Goal: Information Seeking & Learning: Learn about a topic

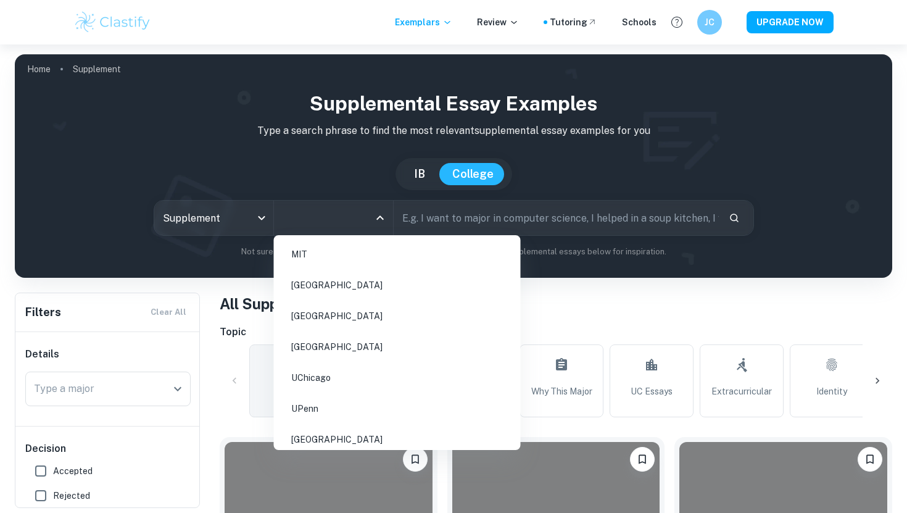
click at [292, 210] on input "All Colleges" at bounding box center [323, 217] width 89 height 23
click at [339, 257] on li "[GEOGRAPHIC_DATA]" at bounding box center [397, 254] width 237 height 28
type input "uc"
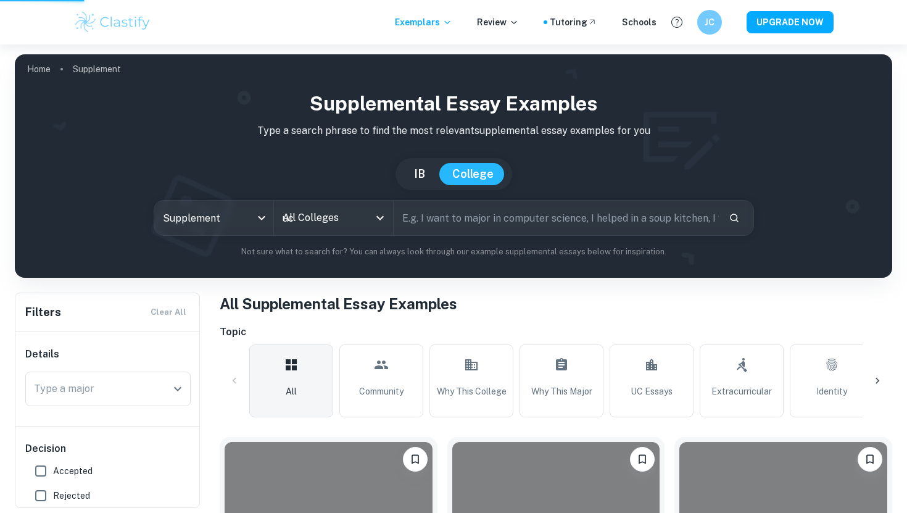
click at [332, 214] on input "uc" at bounding box center [323, 217] width 89 height 23
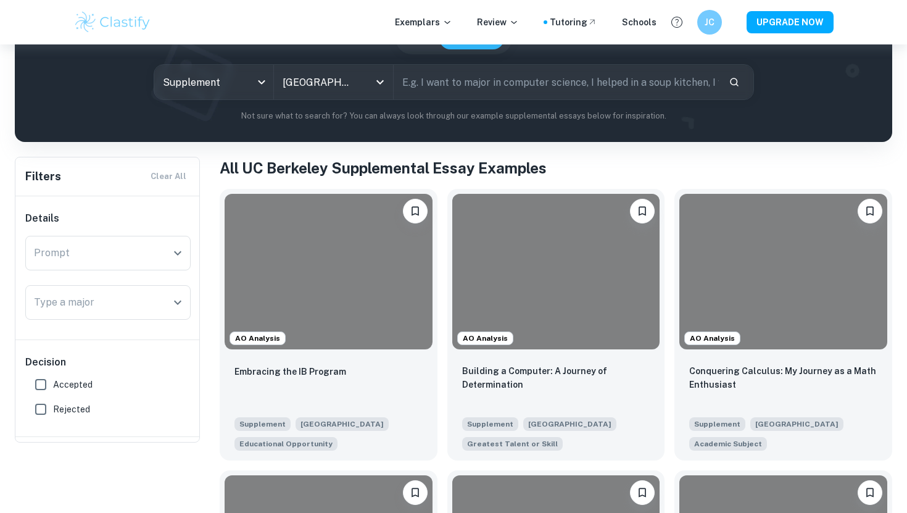
scroll to position [149, 0]
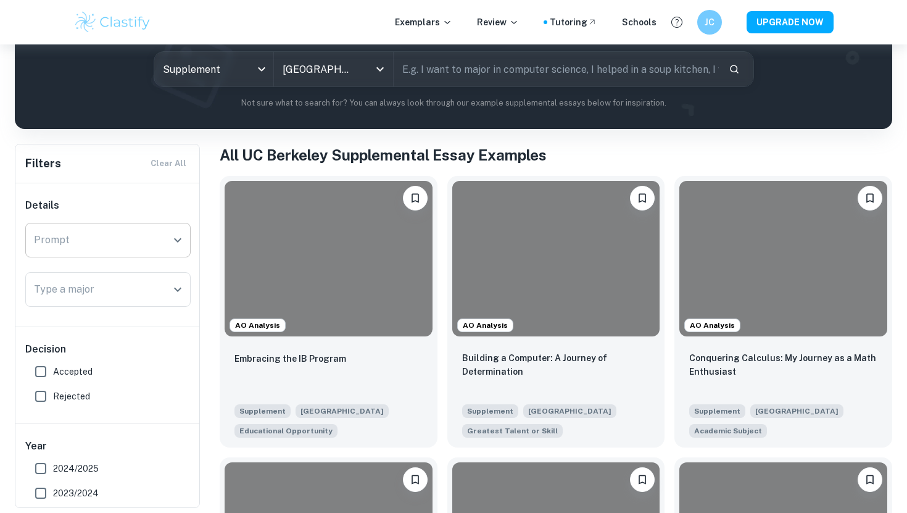
click at [152, 255] on div "Prompt" at bounding box center [107, 240] width 165 height 35
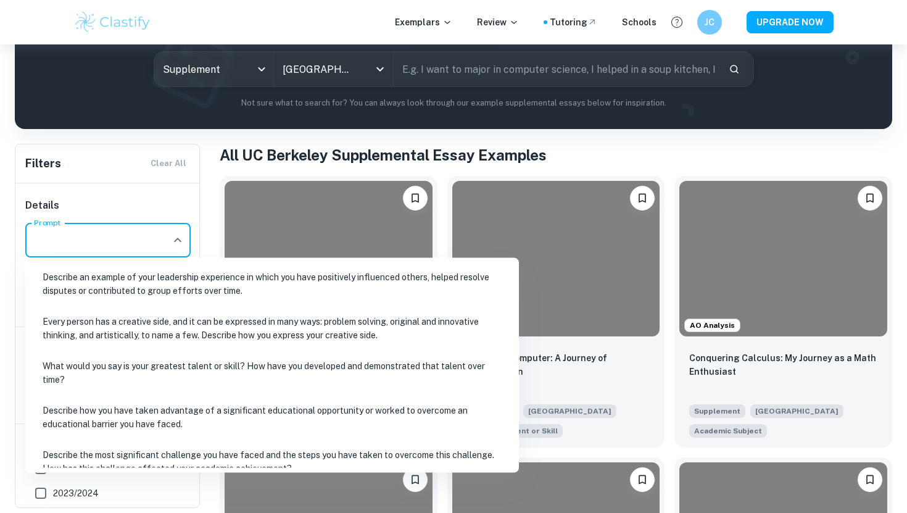
click at [152, 281] on li "Describe an example of your leadership experience in which you have positively …" at bounding box center [272, 284] width 484 height 42
type input "Describe an example of your leadership experience in which you have positively …"
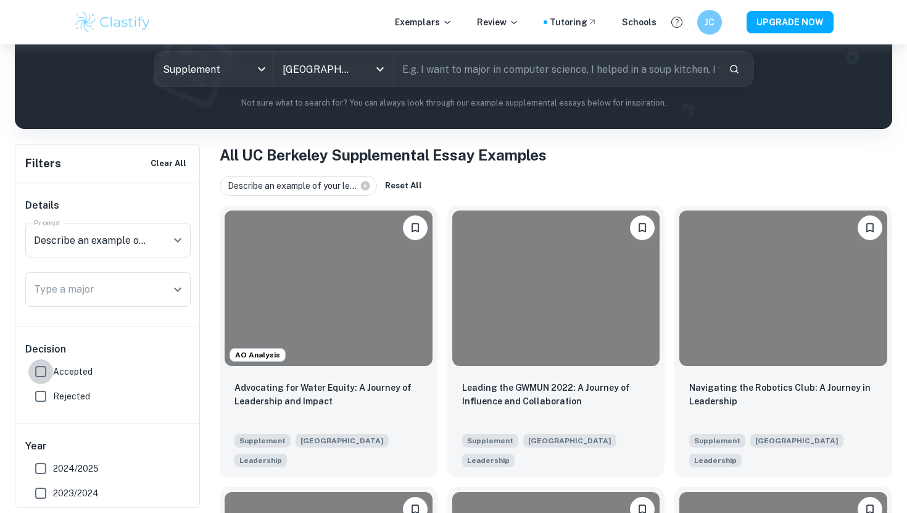
click at [38, 371] on input "Accepted" at bounding box center [40, 371] width 25 height 25
checkbox input "true"
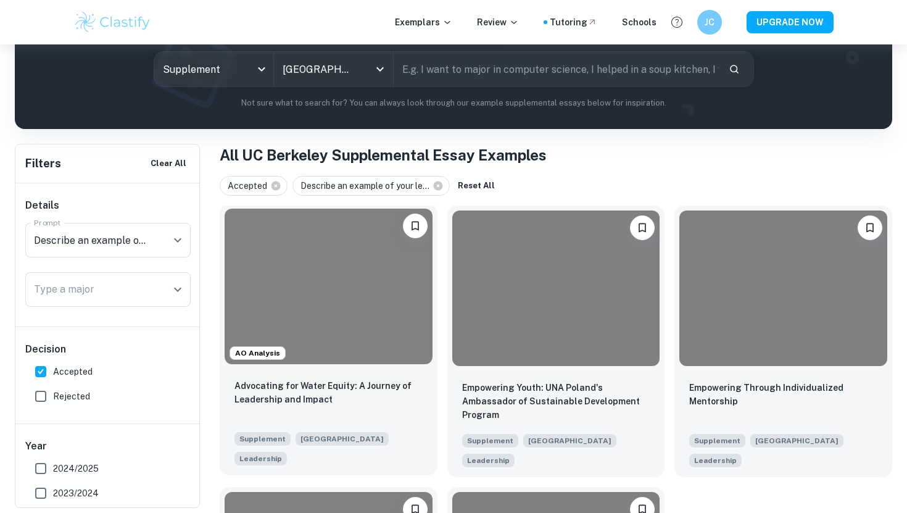
click at [286, 371] on div "Advocating for Water Equity: A Journey of Leadership and Impact Supplement UC B…" at bounding box center [329, 422] width 218 height 106
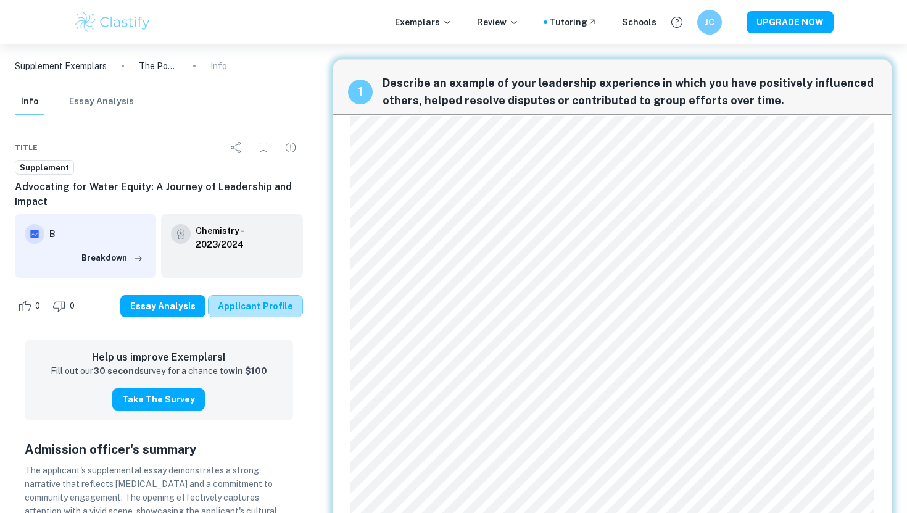
click at [268, 299] on link "Applicant Profile" at bounding box center [255, 306] width 95 height 22
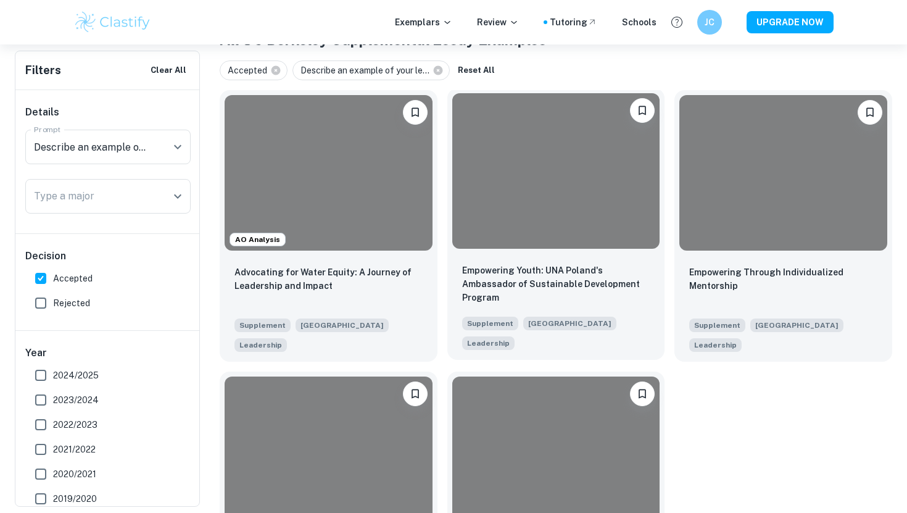
scroll to position [355, 0]
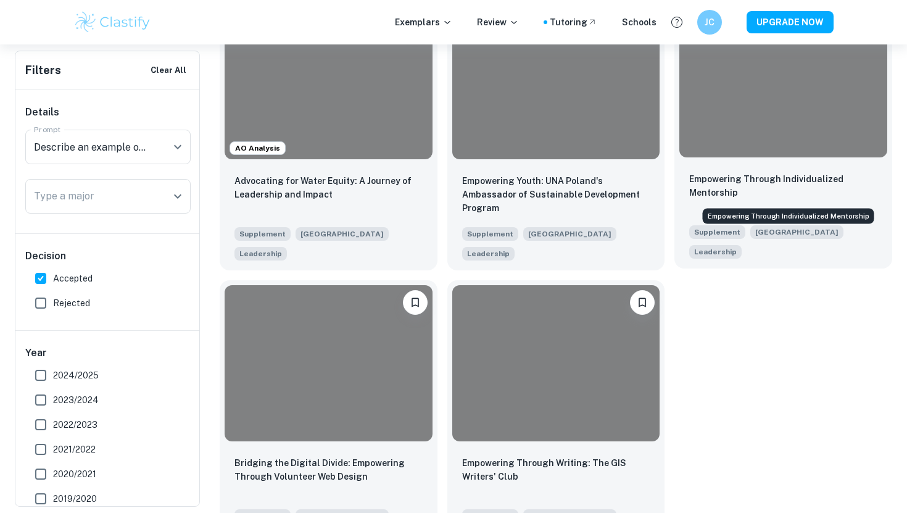
click at [727, 175] on p "Empowering Through Individualized Mentorship" at bounding box center [783, 185] width 188 height 27
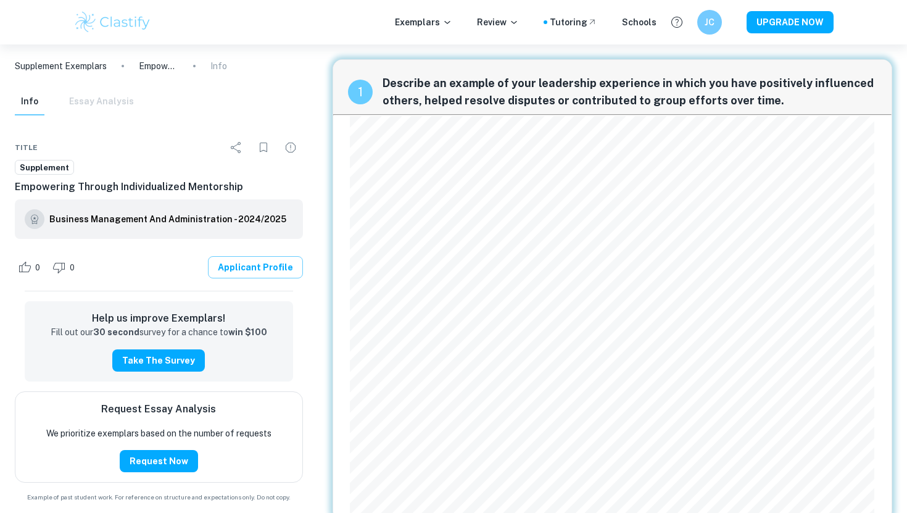
click at [270, 266] on link "Applicant Profile" at bounding box center [255, 267] width 95 height 22
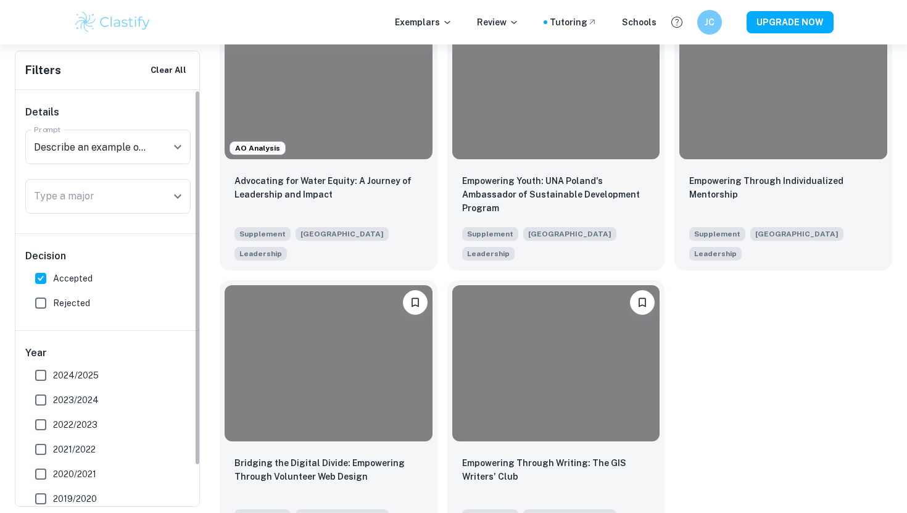
scroll to position [44, 0]
